Goal: Find specific page/section: Find specific page/section

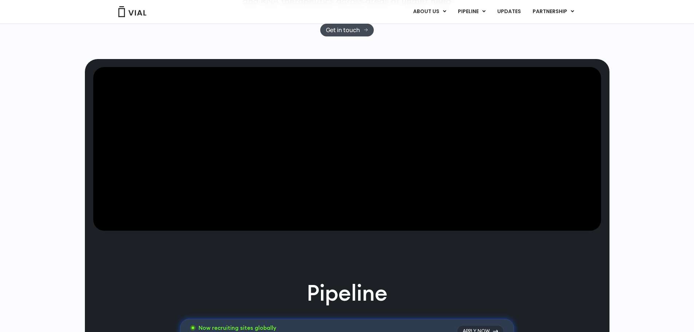
scroll to position [182, 0]
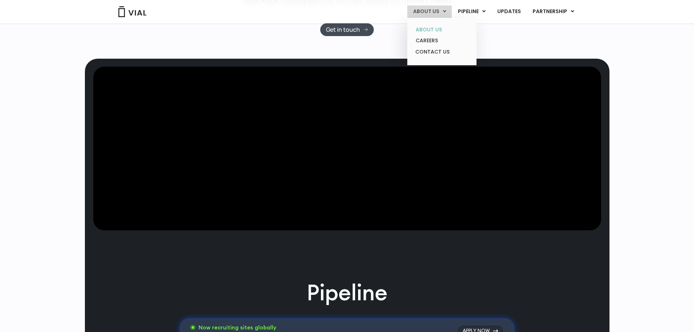
click at [429, 29] on link "ABOUT US" at bounding box center [442, 29] width 64 height 11
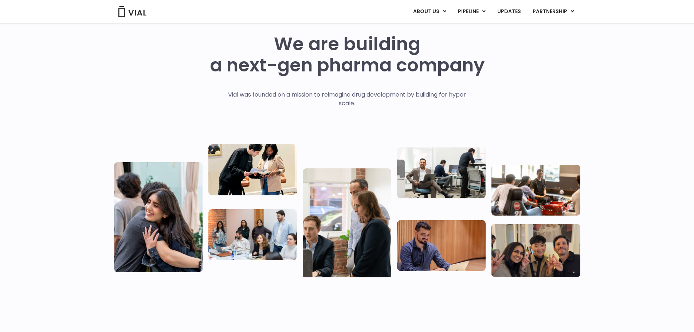
scroll to position [36, 0]
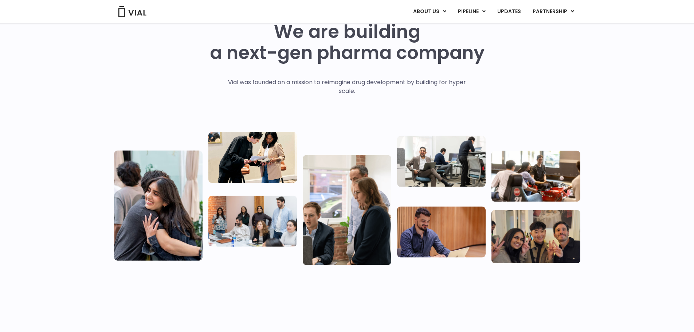
click at [120, 79] on div "We are building a next-gen pharma company Vial was founded on a mission to reim…" at bounding box center [347, 143] width 466 height 244
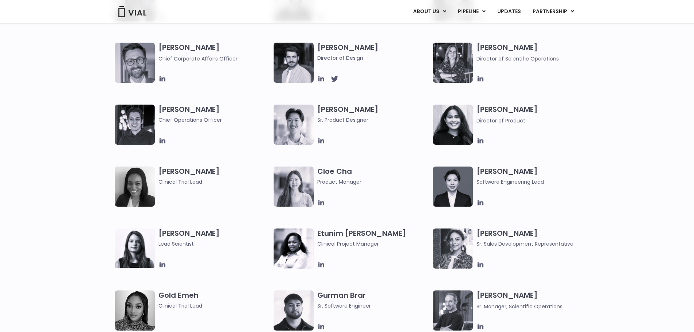
scroll to position [437, 0]
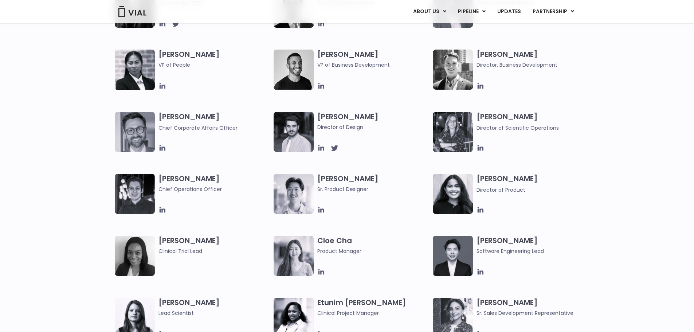
click at [163, 87] on icon at bounding box center [162, 86] width 8 height 8
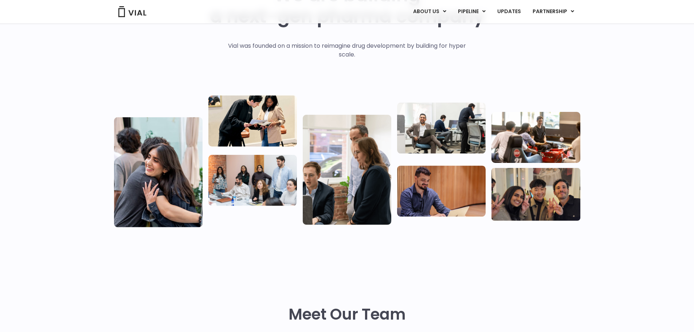
scroll to position [0, 0]
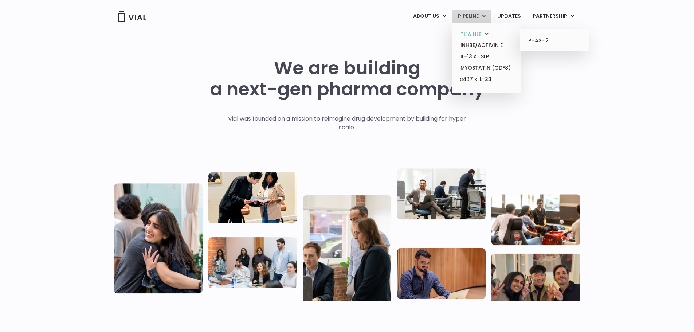
click at [475, 33] on link "TL1A HLE" at bounding box center [486, 34] width 64 height 11
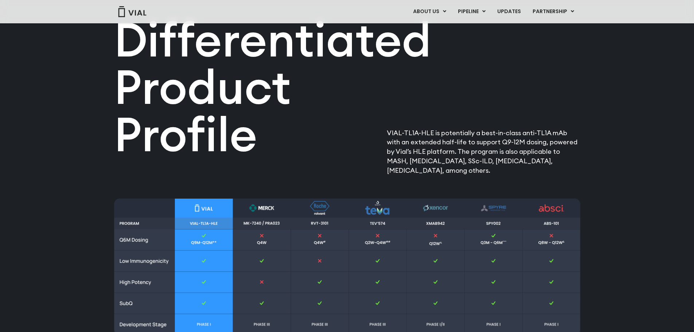
scroll to position [1007, 0]
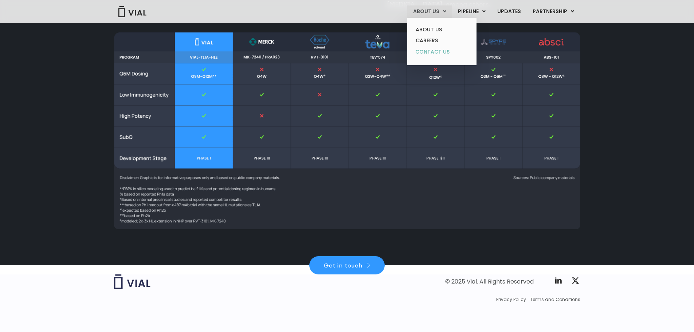
click at [430, 48] on link "CONTACT US" at bounding box center [442, 52] width 64 height 12
